Goal: Task Accomplishment & Management: Manage account settings

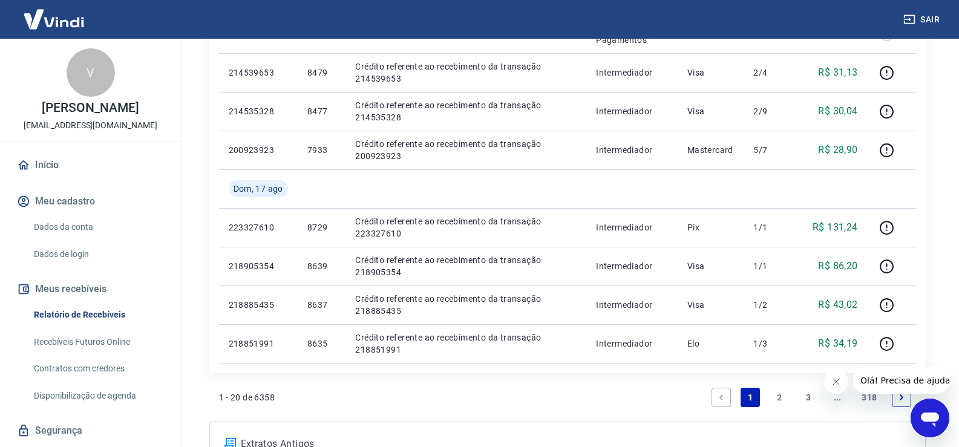
scroll to position [819, 0]
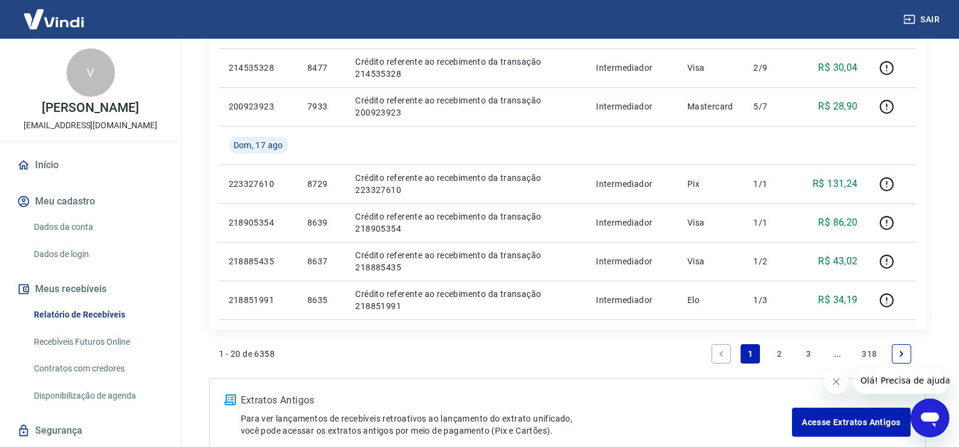
click at [775, 355] on link "2" at bounding box center [779, 353] width 19 height 19
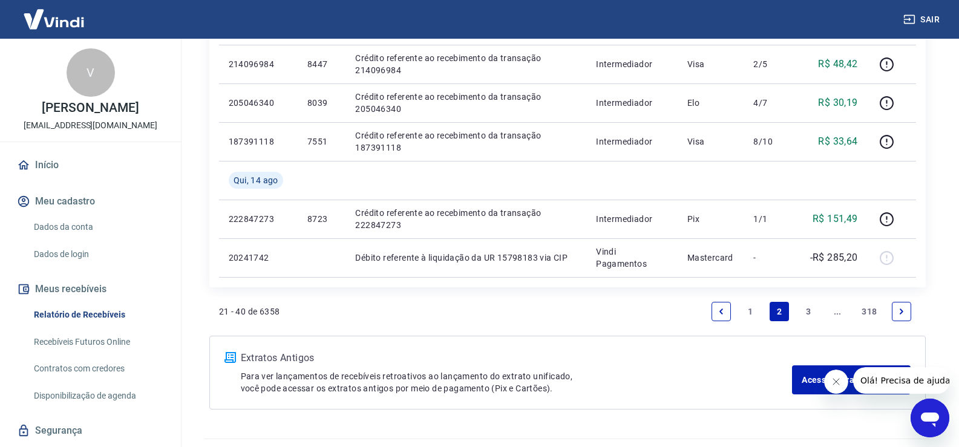
scroll to position [918, 0]
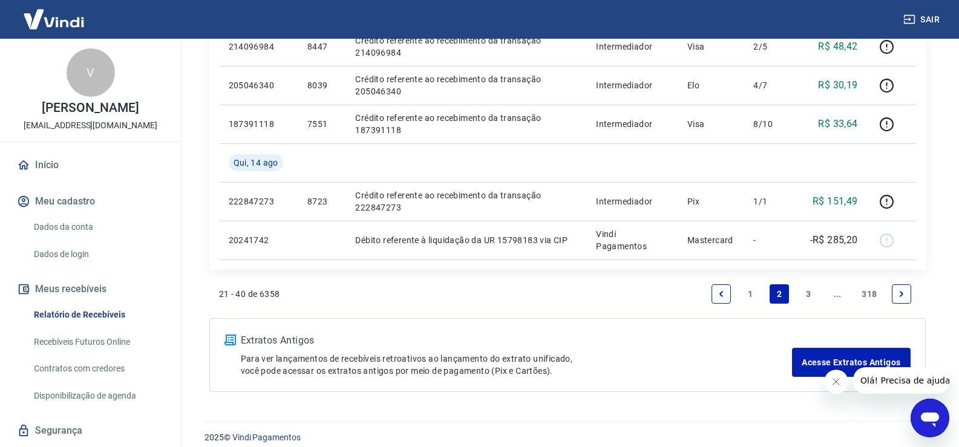
drag, startPoint x: 962, startPoint y: 169, endPoint x: 81, endPoint y: 22, distance: 893.4
click at [748, 289] on link "1" at bounding box center [750, 294] width 19 height 19
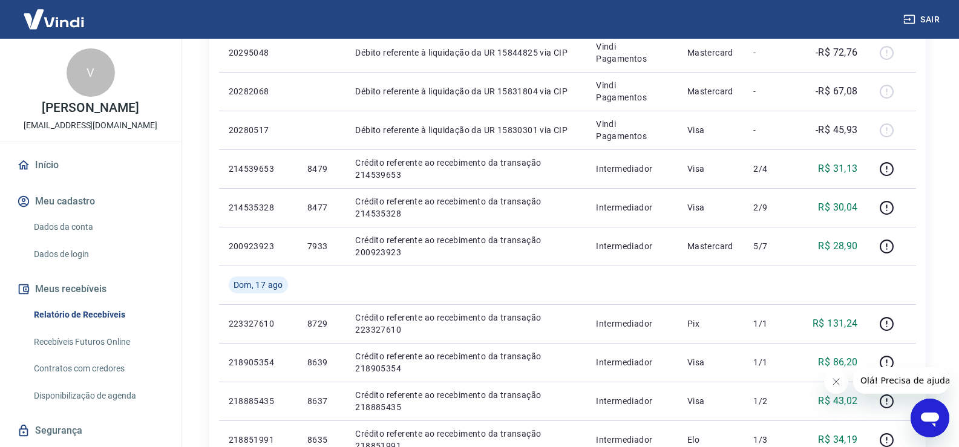
scroll to position [890, 0]
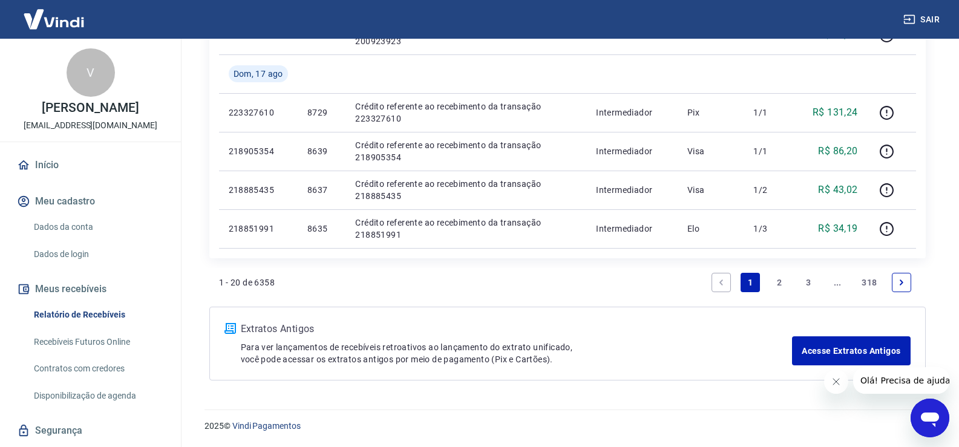
click at [777, 281] on link "2" at bounding box center [779, 282] width 19 height 19
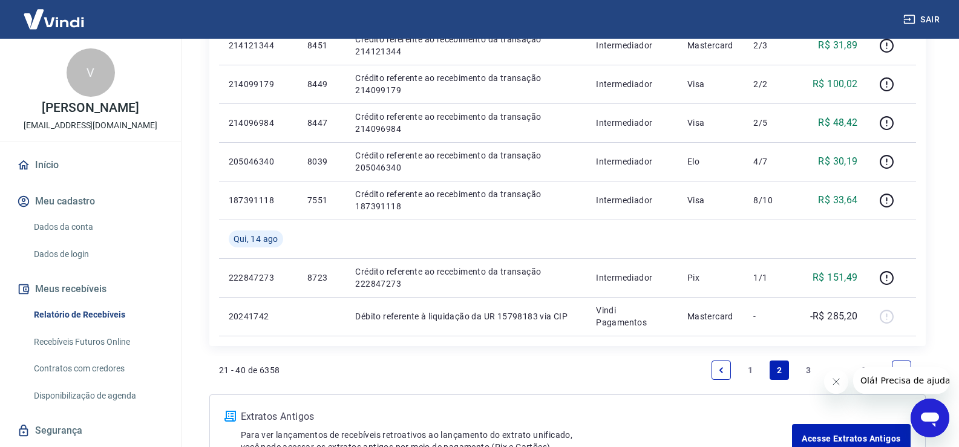
scroll to position [839, 0]
